Goal: Find contact information: Find contact information

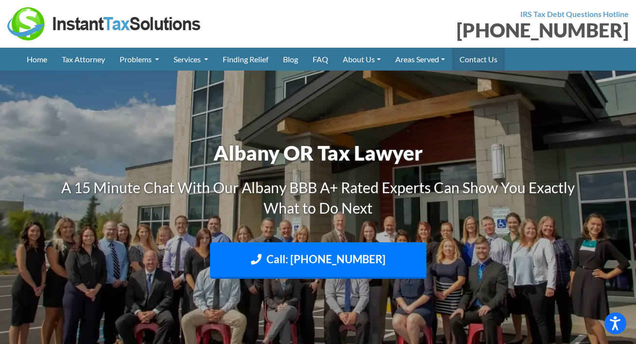
click at [478, 54] on link "Contact Us" at bounding box center [478, 59] width 53 height 23
click at [75, 61] on link "Tax Attorney" at bounding box center [83, 59] width 58 height 23
